Goal: Task Accomplishment & Management: Complete application form

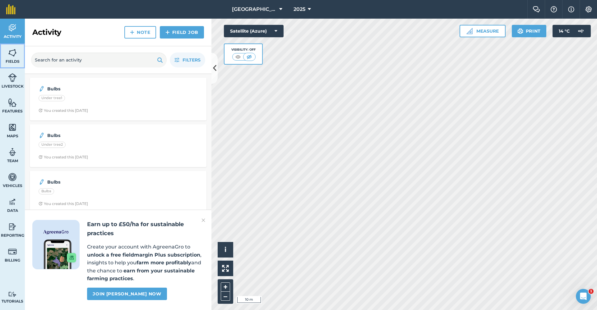
click at [17, 53] on link "Fields" at bounding box center [12, 56] width 25 height 25
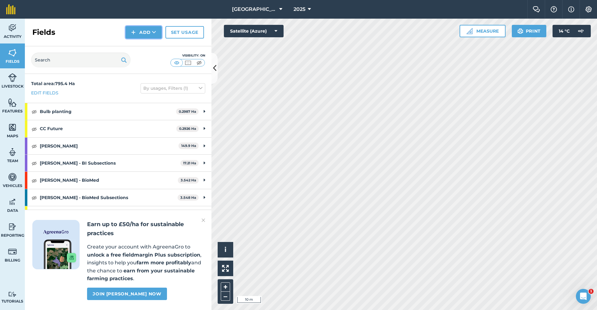
click at [156, 29] on icon at bounding box center [154, 32] width 4 height 6
click at [147, 45] on link "Draw" at bounding box center [143, 46] width 34 height 14
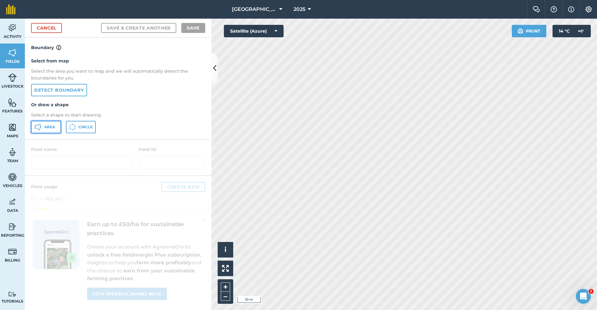
click at [53, 126] on span "Area" at bounding box center [49, 127] width 11 height 5
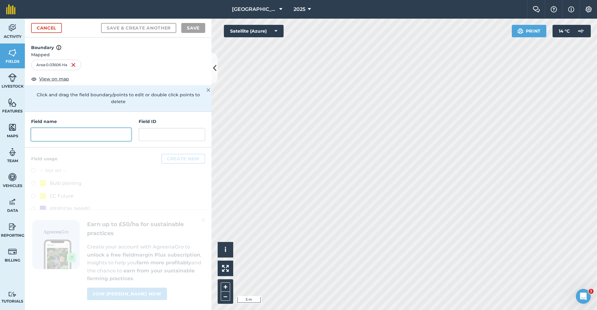
click at [74, 134] on input "text" at bounding box center [81, 134] width 100 height 13
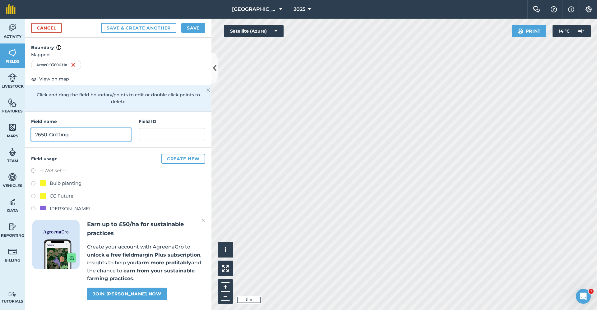
type input "2650-Gritting"
click at [203, 222] on img at bounding box center [203, 220] width 4 height 7
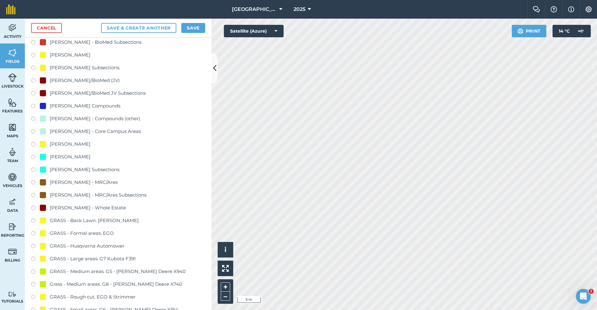
scroll to position [280, 0]
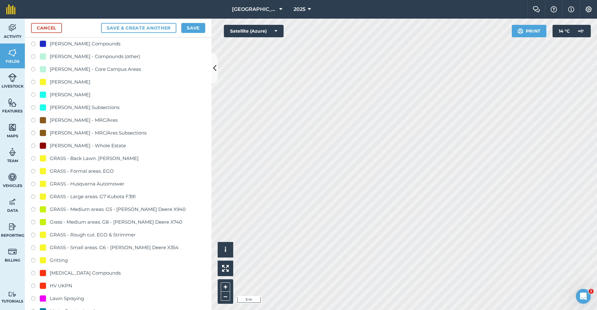
click at [44, 259] on div at bounding box center [43, 260] width 6 height 6
radio input "true"
click at [184, 28] on button "Save" at bounding box center [193, 28] width 24 height 10
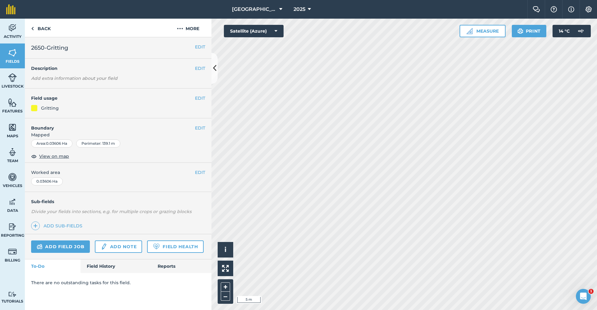
click at [466, 34] on div "Click to start drawing i © 2025 TomTom, Microsoft 5 m + – Satellite (Azure) Mea…" at bounding box center [403, 165] width 385 height 292
click at [38, 25] on link "Back" at bounding box center [41, 28] width 32 height 18
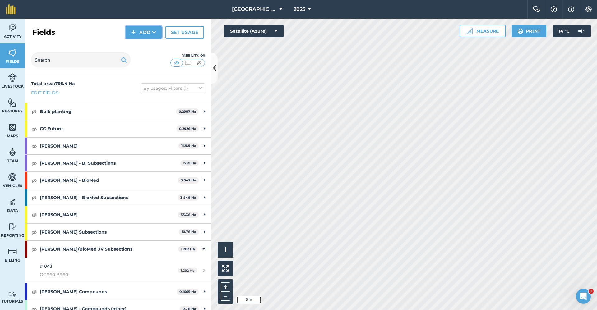
click at [142, 30] on button "Add" at bounding box center [144, 32] width 36 height 12
click at [142, 45] on link "Draw" at bounding box center [143, 46] width 34 height 14
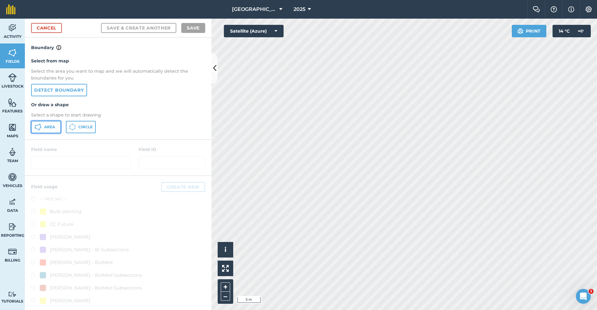
click at [40, 130] on icon at bounding box center [37, 126] width 7 height 7
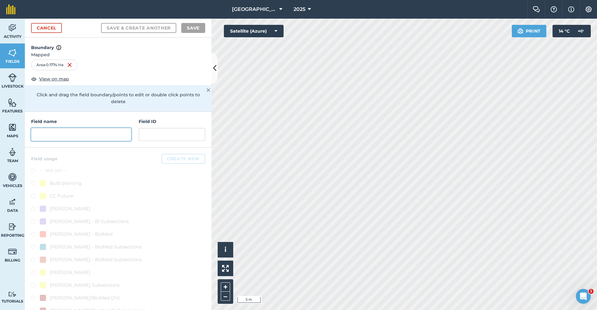
click at [65, 134] on input "text" at bounding box center [81, 134] width 100 height 13
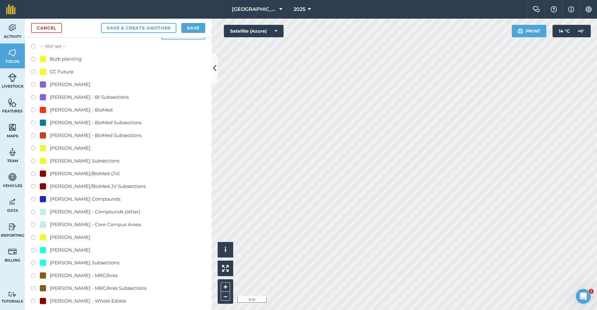
scroll to position [280, 0]
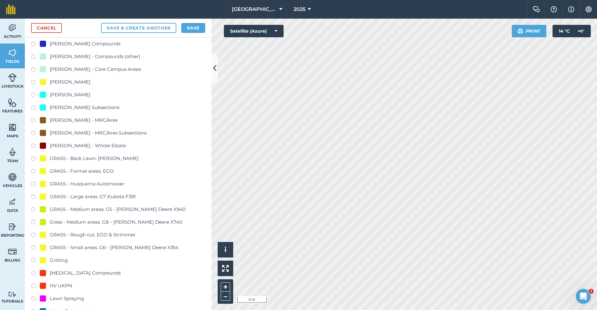
type input "2650-Gritting"
click at [67, 263] on div "Gritting" at bounding box center [59, 260] width 18 height 7
radio input "true"
click at [195, 28] on button "Save" at bounding box center [193, 28] width 24 height 10
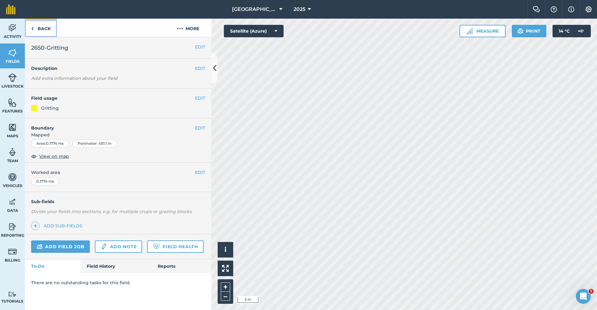
click at [39, 32] on link "Back" at bounding box center [41, 28] width 32 height 18
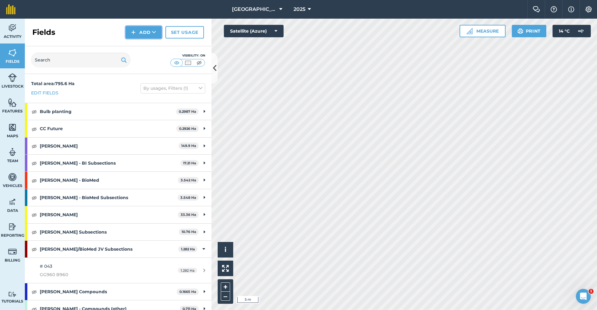
click at [140, 35] on button "Add" at bounding box center [144, 32] width 36 height 12
click at [140, 47] on link "Draw" at bounding box center [143, 46] width 34 height 14
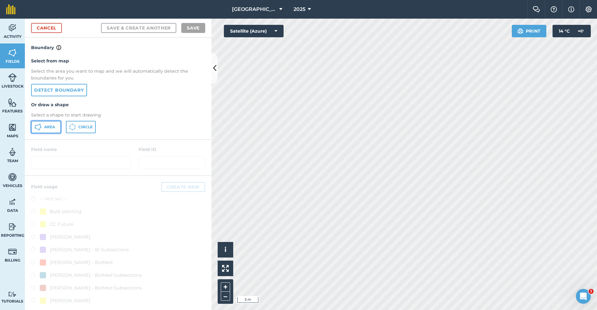
click at [52, 124] on button "Area" at bounding box center [46, 127] width 30 height 12
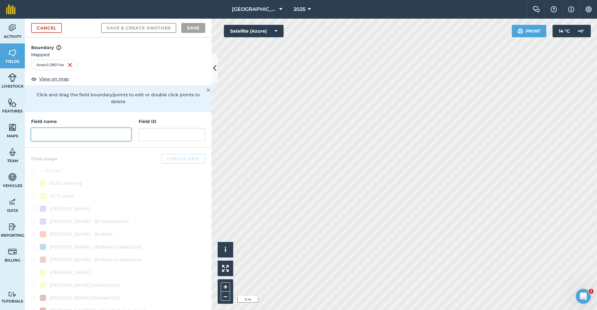
click at [87, 134] on input "text" at bounding box center [81, 134] width 100 height 13
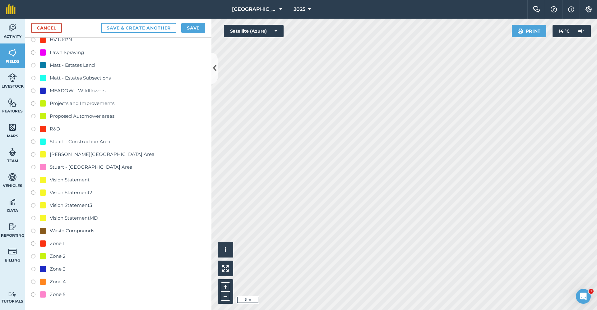
scroll to position [339, 0]
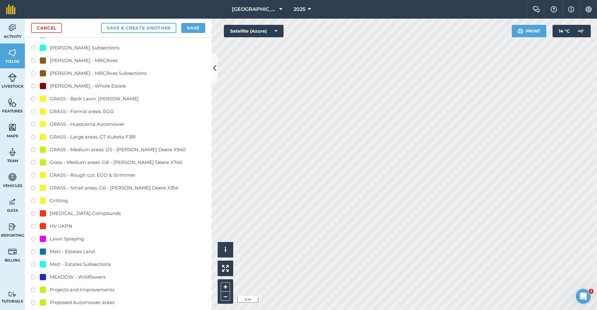
type input "2650-Gritting"
click at [67, 203] on div "Gritting" at bounding box center [59, 200] width 18 height 7
radio input "true"
click at [197, 25] on button "Save" at bounding box center [193, 28] width 24 height 10
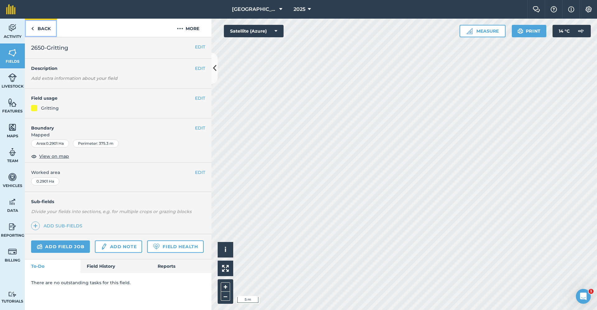
click at [38, 30] on link "Back" at bounding box center [41, 28] width 32 height 18
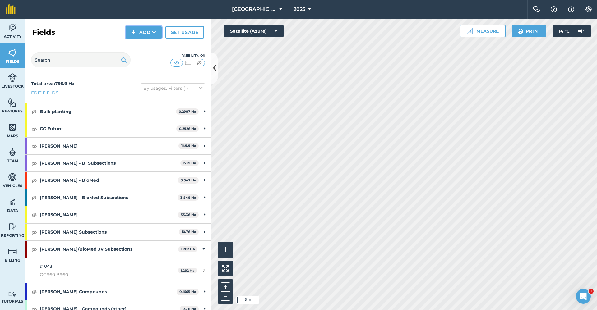
click at [154, 33] on icon at bounding box center [154, 32] width 4 height 6
click at [151, 48] on link "Draw" at bounding box center [143, 46] width 34 height 14
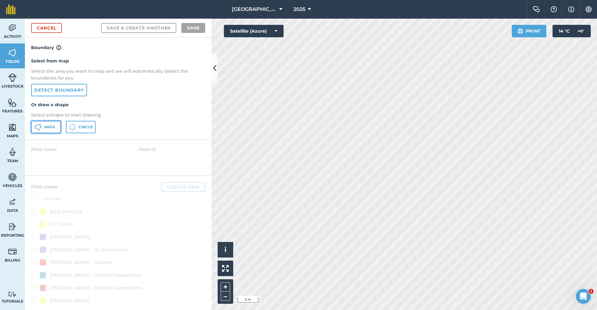
click at [53, 128] on span "Area" at bounding box center [49, 127] width 11 height 5
